Goal: Transaction & Acquisition: Purchase product/service

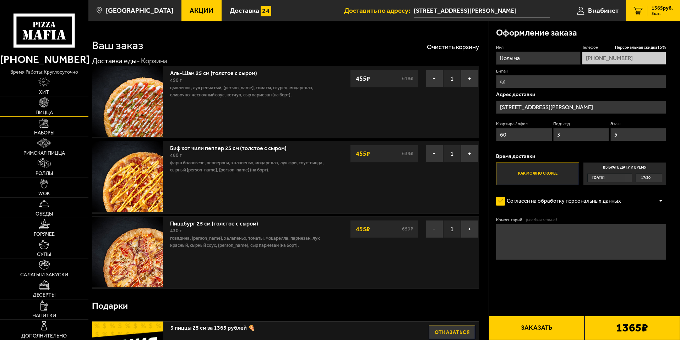
click at [29, 101] on link "Пицца" at bounding box center [44, 106] width 88 height 20
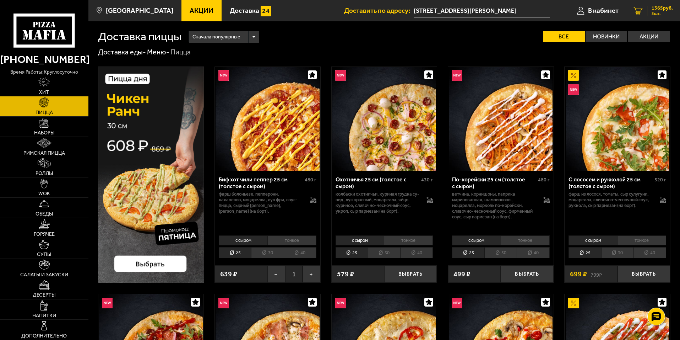
click at [656, 8] on span "1365 руб." at bounding box center [662, 8] width 21 height 5
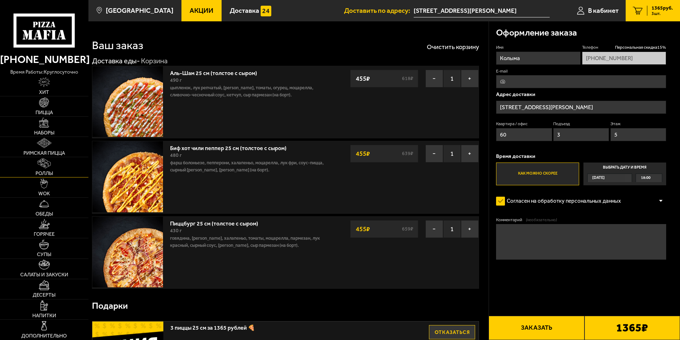
click at [51, 163] on link "Роллы" at bounding box center [44, 167] width 88 height 20
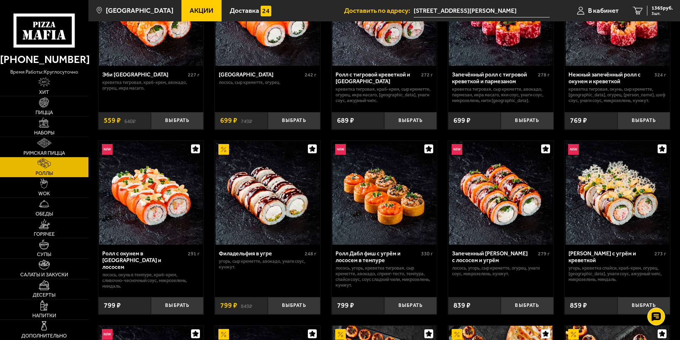
scroll to position [71, 0]
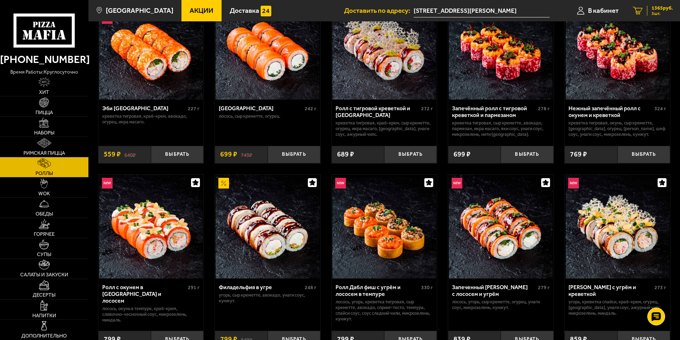
click at [664, 14] on span "3 шт." at bounding box center [662, 13] width 21 height 4
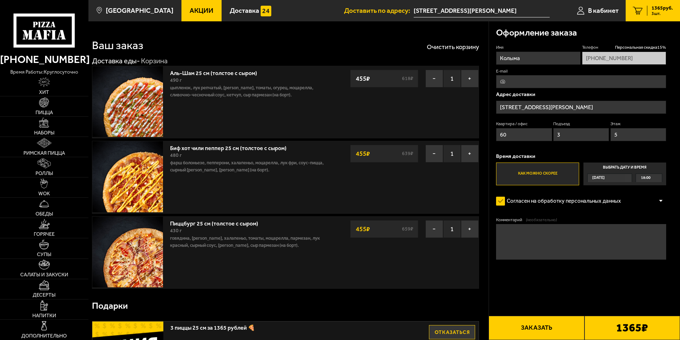
click at [528, 80] on input "E-mail" at bounding box center [581, 81] width 170 height 13
click at [592, 191] on form "Имя Колыма Телефон Персональная скидка 15 % +7 (969) 716-50-25 E-mail Адрес дос…" at bounding box center [581, 172] width 170 height 257
click at [537, 255] on textarea "Комментарий (необязательно)" at bounding box center [581, 242] width 170 height 36
type textarea "К"
click at [509, 323] on button "Заказать" at bounding box center [537, 327] width 96 height 24
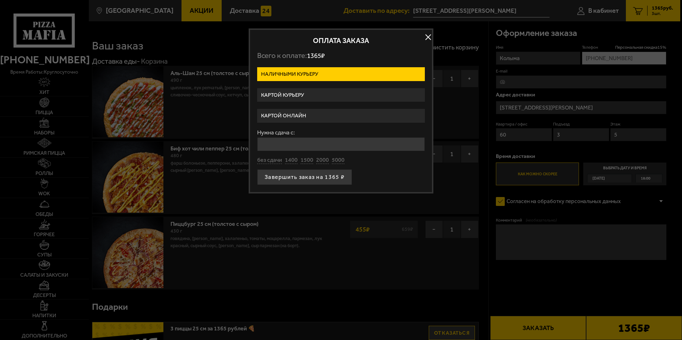
click at [292, 98] on label "Картой курьеру" at bounding box center [341, 95] width 168 height 14
click at [0, 0] on input "Картой курьеру" at bounding box center [0, 0] width 0 height 0
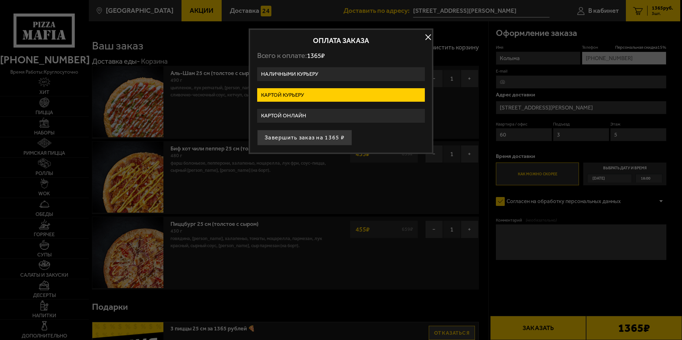
click at [288, 118] on label "Картой онлайн" at bounding box center [341, 116] width 168 height 14
click at [0, 0] on input "Картой онлайн" at bounding box center [0, 0] width 0 height 0
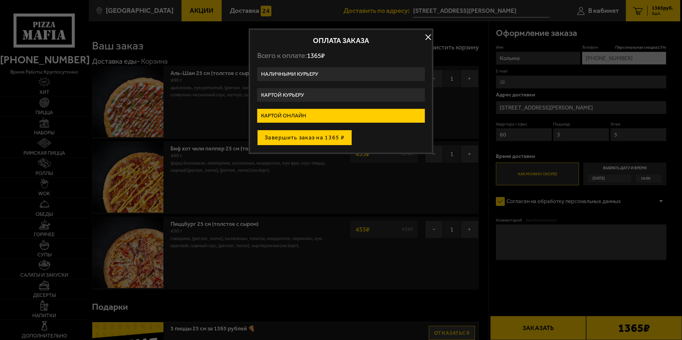
click at [289, 140] on button "Завершить заказ на 1365 ₽" at bounding box center [304, 138] width 95 height 16
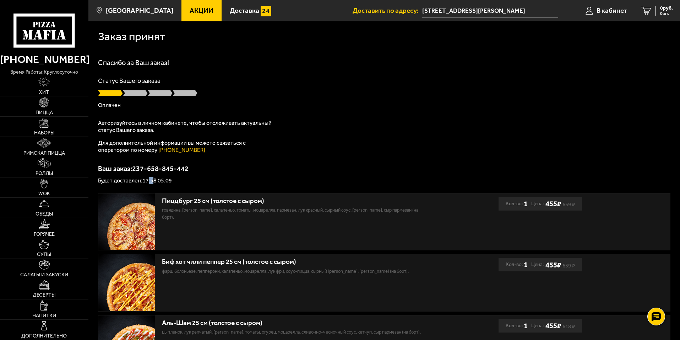
drag, startPoint x: 148, startPoint y: 179, endPoint x: 155, endPoint y: 181, distance: 7.4
click at [155, 181] on p "Будет доставлен: 17:58 05.09" at bounding box center [384, 181] width 573 height 6
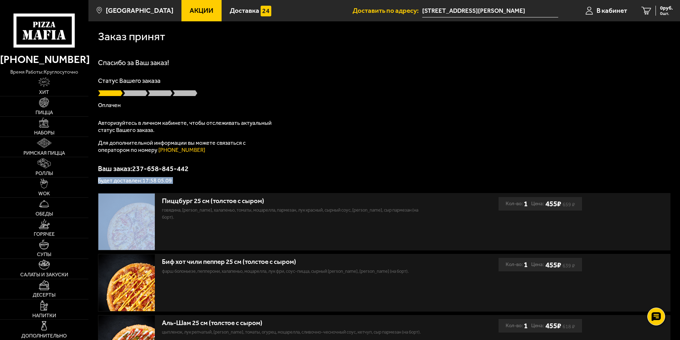
click at [155, 181] on p "Будет доставлен: 17:58 05.09" at bounding box center [384, 181] width 573 height 6
click at [156, 181] on p "Будет доставлен: 17:58 05.09" at bounding box center [384, 181] width 573 height 6
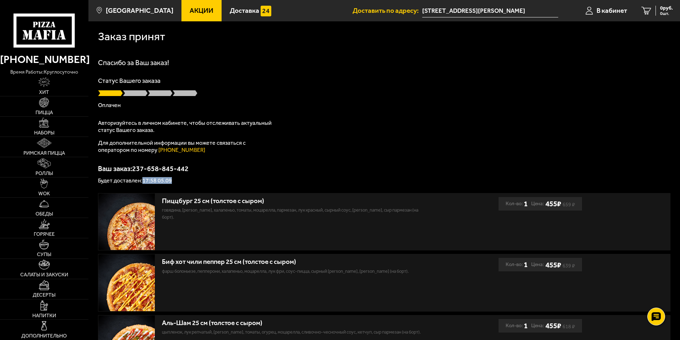
drag, startPoint x: 171, startPoint y: 179, endPoint x: 143, endPoint y: 181, distance: 27.8
click at [143, 181] on p "Будет доставлен: 17:58 05.09" at bounding box center [384, 181] width 573 height 6
click at [40, 289] on img at bounding box center [44, 285] width 11 height 10
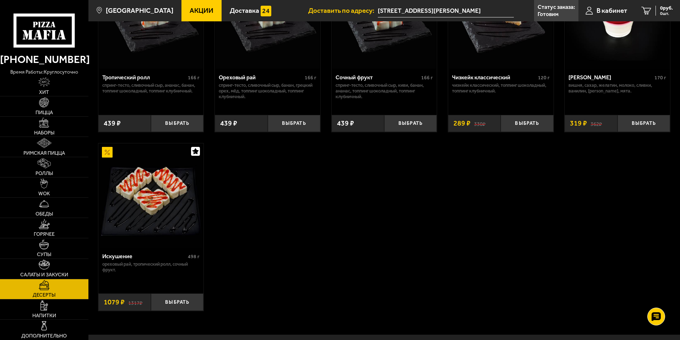
scroll to position [284, 0]
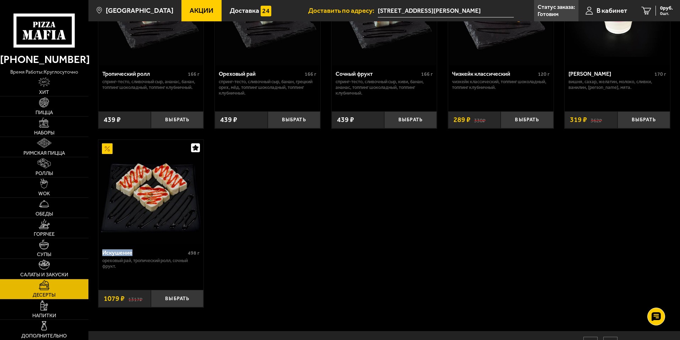
drag, startPoint x: 103, startPoint y: 254, endPoint x: 132, endPoint y: 253, distance: 29.1
click at [132, 253] on div "Искушение" at bounding box center [144, 252] width 84 height 7
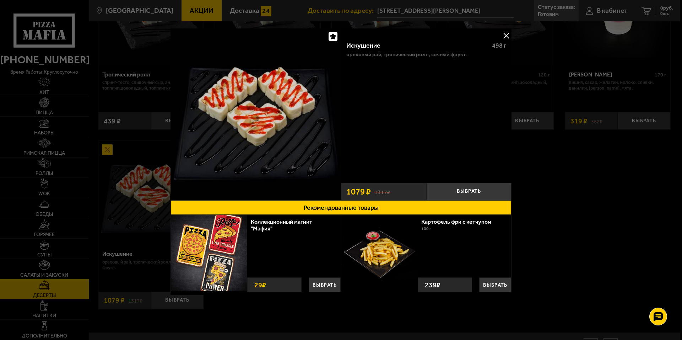
click at [582, 200] on div at bounding box center [341, 170] width 682 height 340
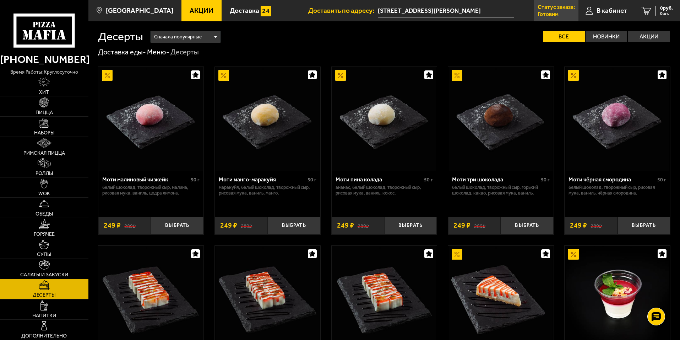
click at [552, 10] on p "Статус заказа:" at bounding box center [556, 7] width 37 height 6
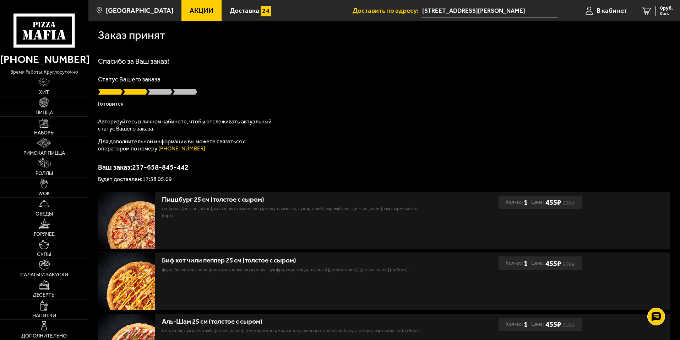
scroll to position [0, 0]
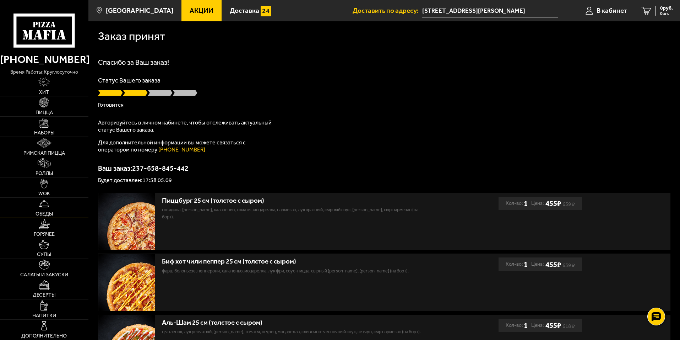
click at [44, 208] on link "Обеды" at bounding box center [44, 207] width 88 height 20
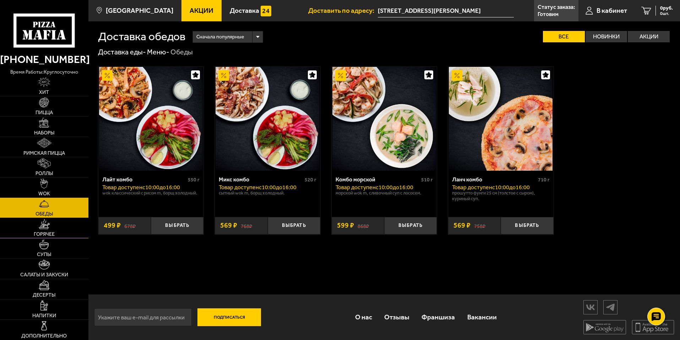
click at [46, 225] on img at bounding box center [44, 224] width 11 height 10
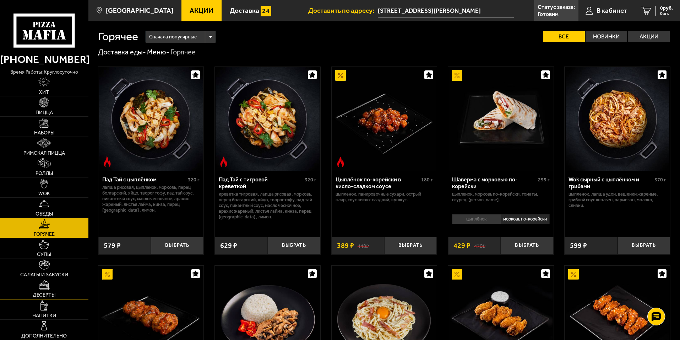
click at [24, 290] on link "Десерты" at bounding box center [44, 289] width 88 height 20
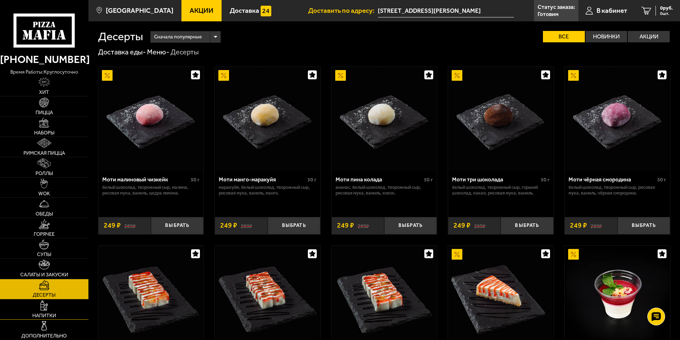
click at [27, 304] on link "Напитки" at bounding box center [44, 309] width 88 height 20
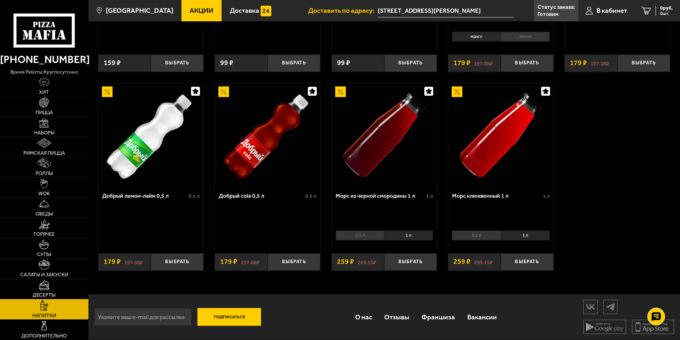
scroll to position [363, 0]
click at [45, 273] on span "Салаты и закуски" at bounding box center [44, 274] width 48 height 5
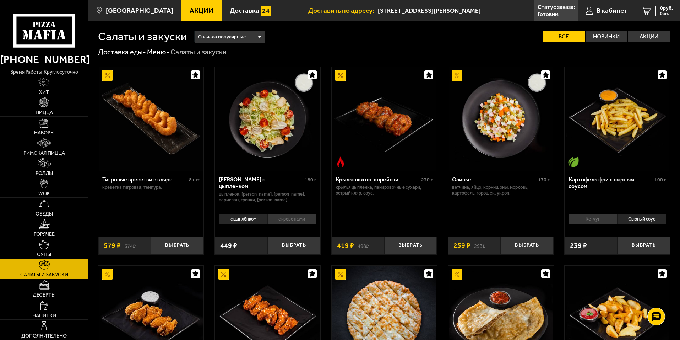
click at [48, 252] on span "Супы" at bounding box center [44, 254] width 14 height 5
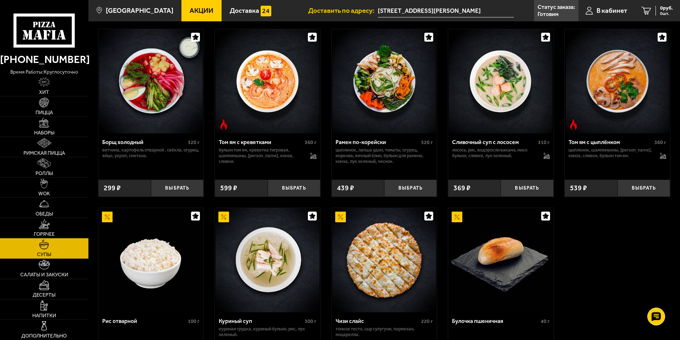
scroll to position [142, 0]
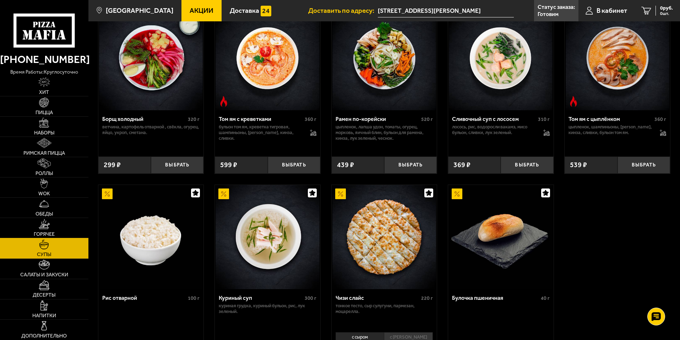
click at [49, 226] on img at bounding box center [44, 224] width 11 height 10
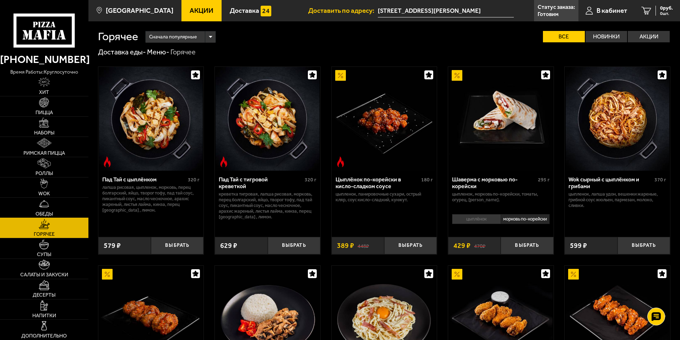
click at [47, 201] on img at bounding box center [44, 204] width 10 height 10
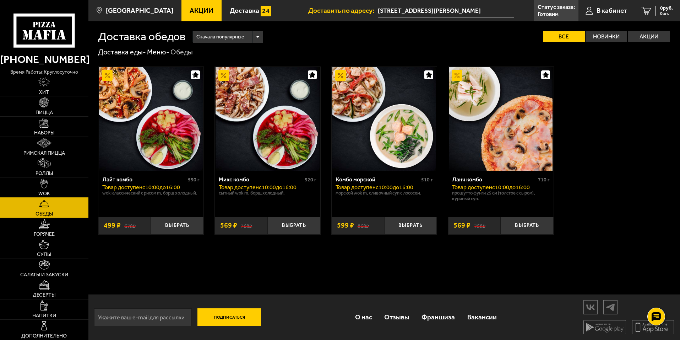
click at [54, 188] on link "WOK" at bounding box center [44, 187] width 88 height 20
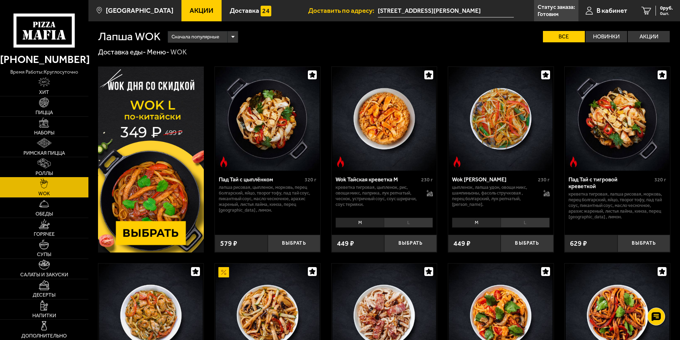
click at [55, 165] on link "Роллы" at bounding box center [44, 167] width 88 height 20
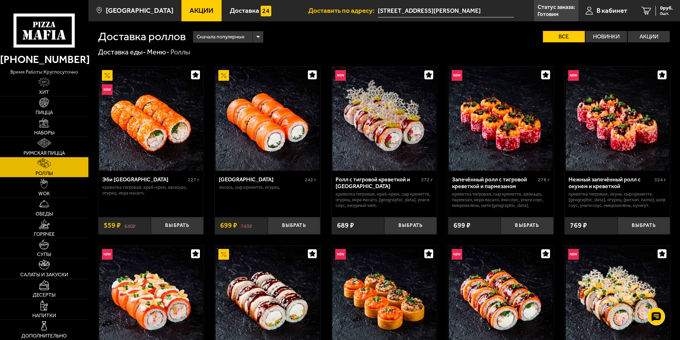
click at [54, 159] on link "Роллы" at bounding box center [44, 167] width 88 height 20
click at [60, 152] on span "Римская пицца" at bounding box center [44, 153] width 42 height 5
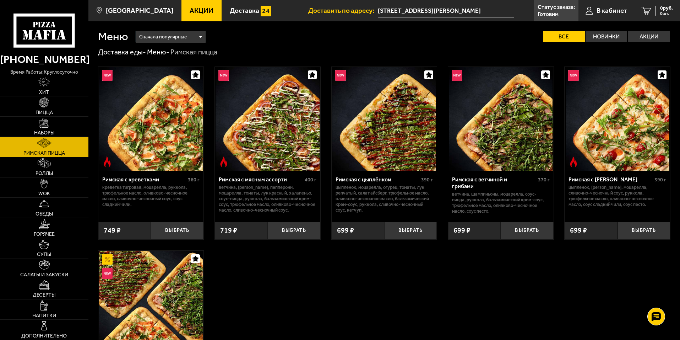
click at [396, 270] on div "Римская с креветками 360 г креветка тигровая, моцарелла, руккола, трюфельное ма…" at bounding box center [384, 242] width 592 height 371
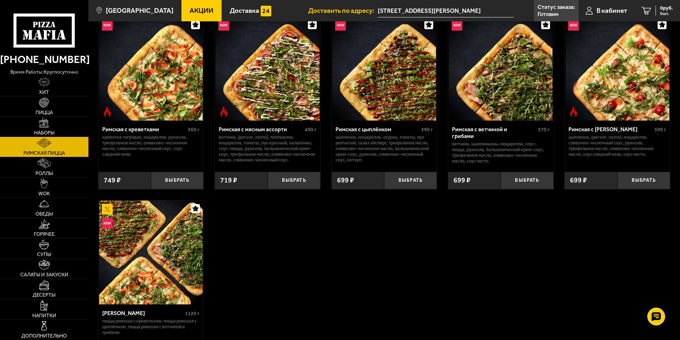
scroll to position [36, 0]
